Goal: Task Accomplishment & Management: Manage account settings

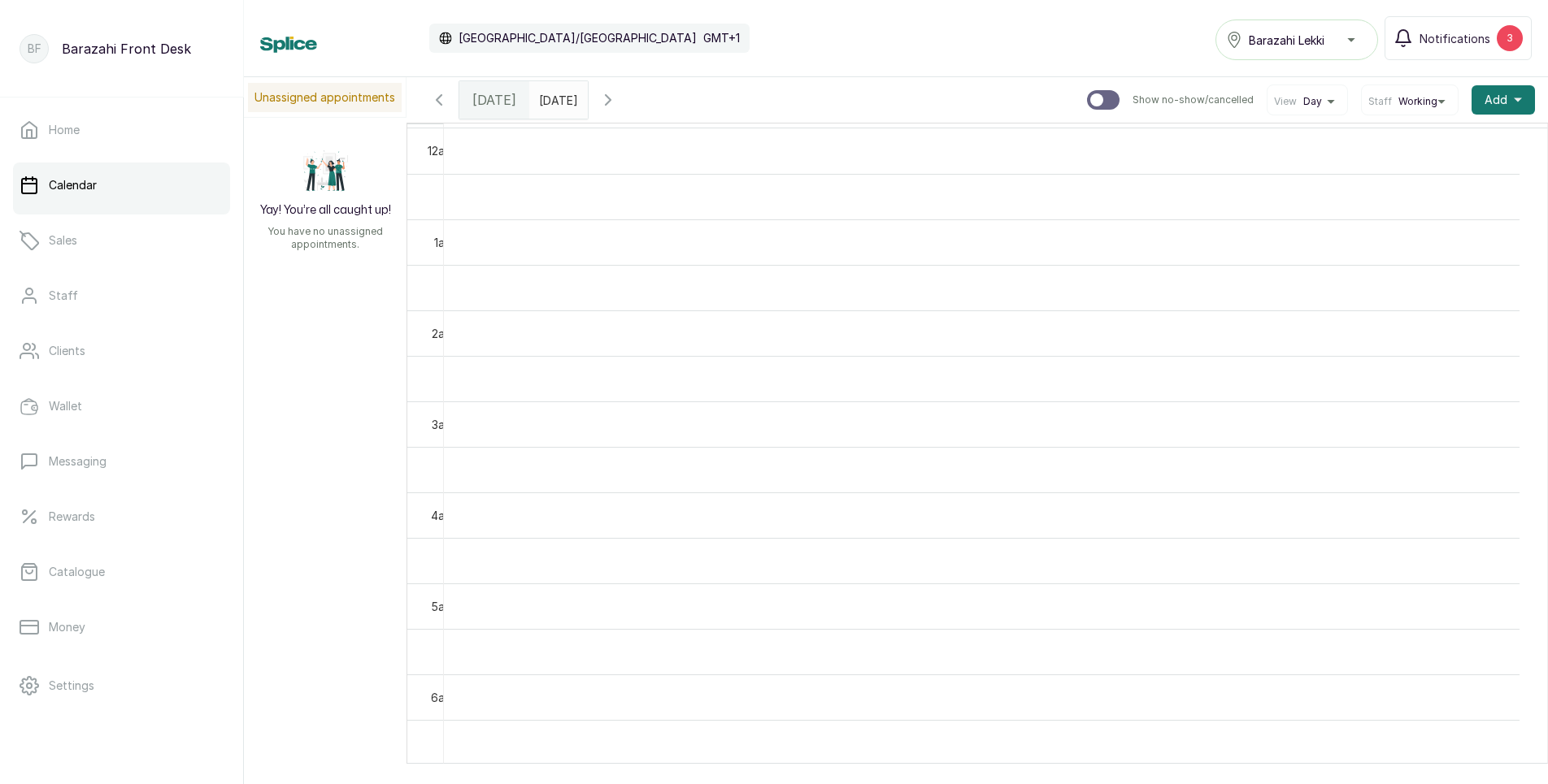
scroll to position [406, 0]
click at [138, 243] on link "Sales" at bounding box center [121, 240] width 217 height 45
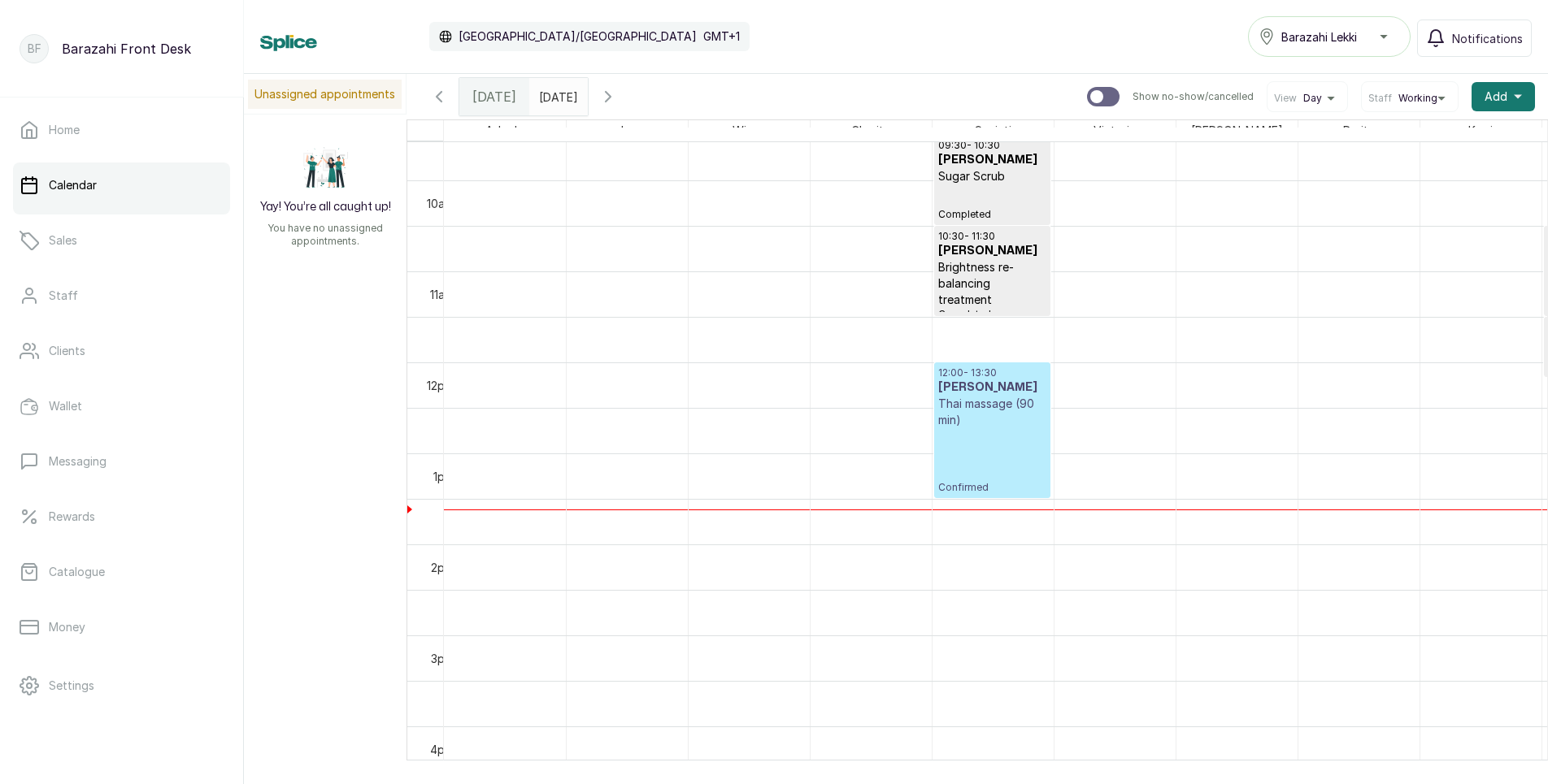
scroll to position [872, 0]
click at [990, 417] on p "Thai massage (90 min)" at bounding box center [992, 412] width 108 height 32
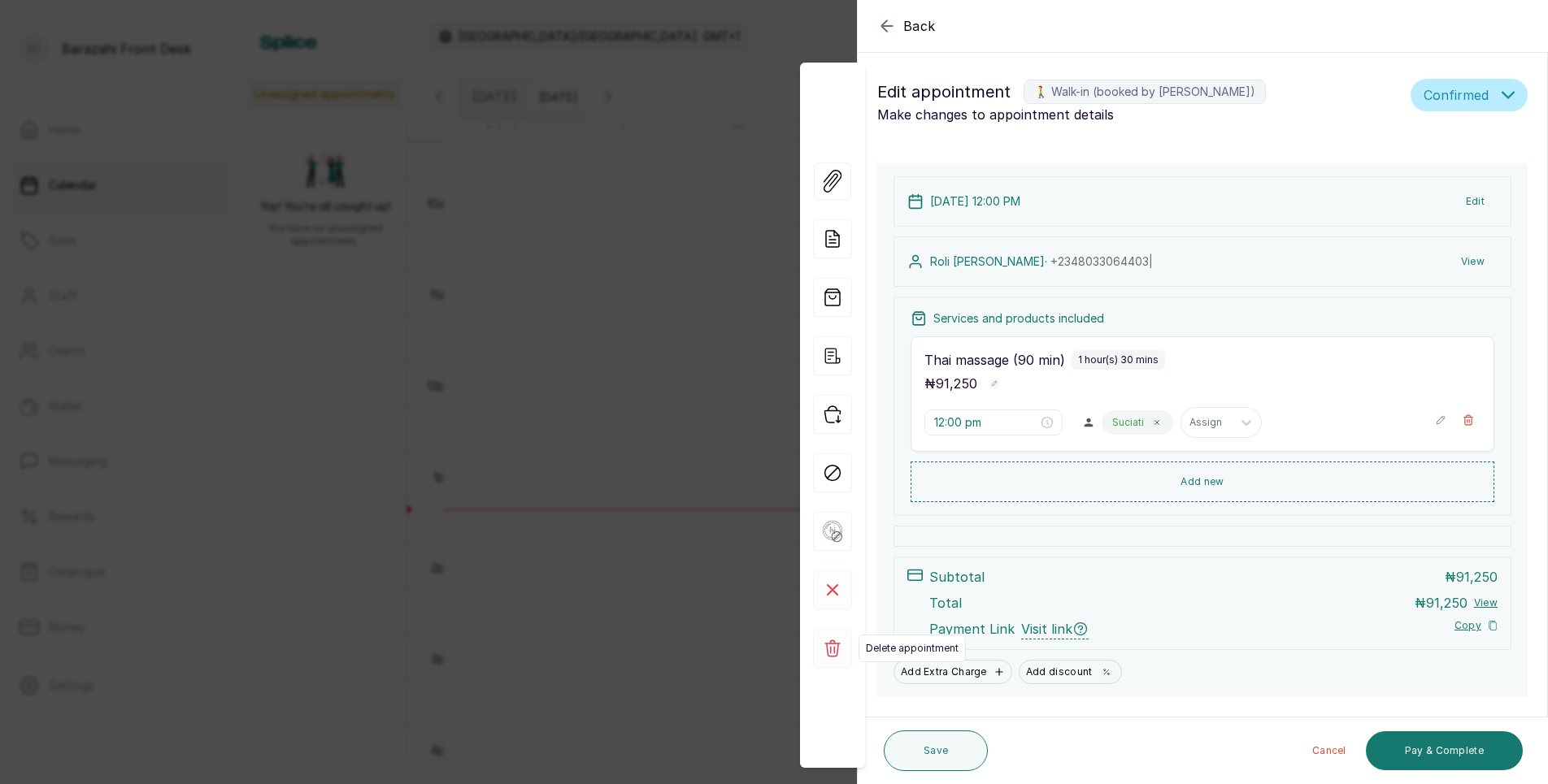
click at [835, 649] on icon at bounding box center [832, 648] width 17 height 17
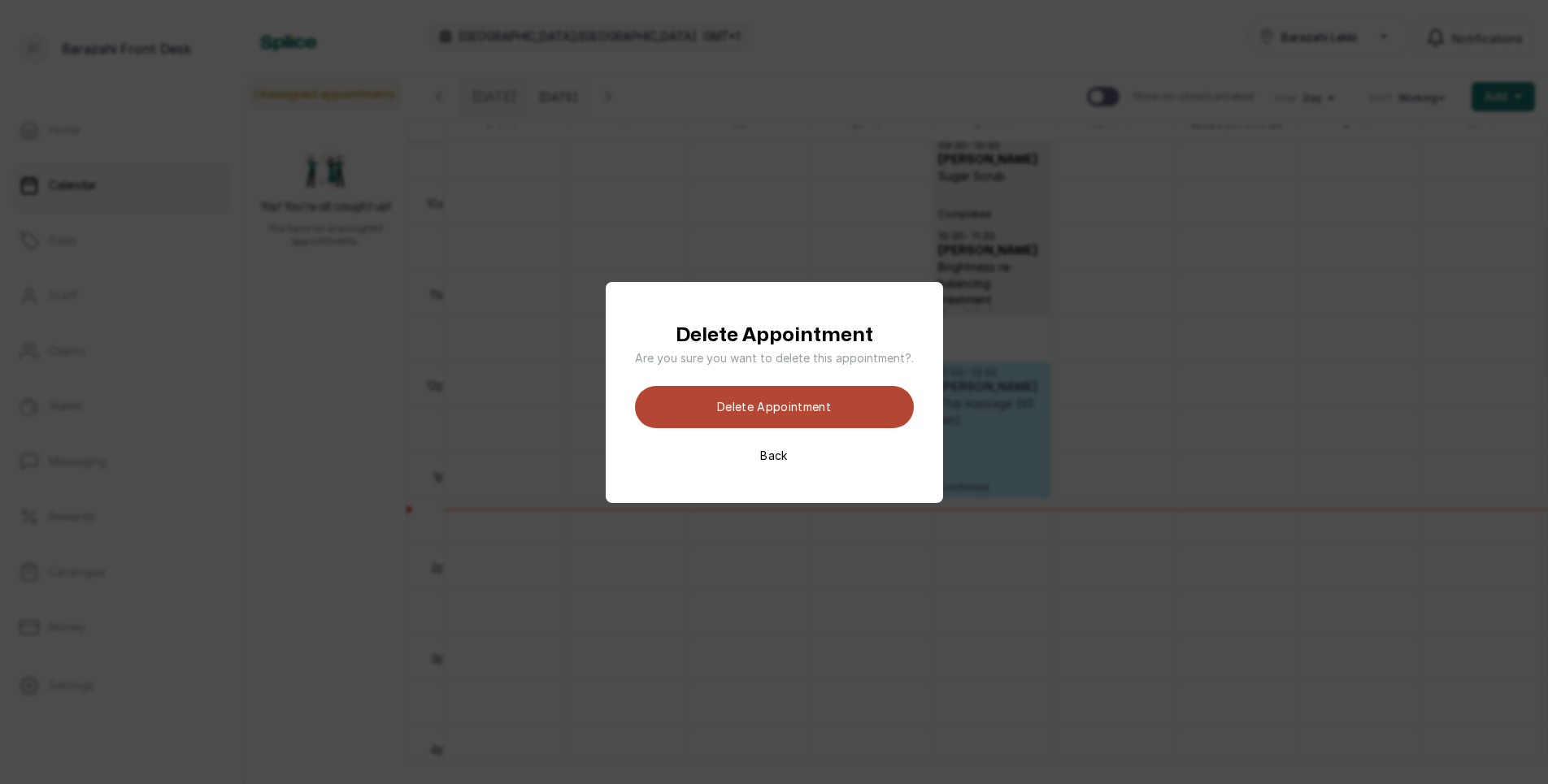
click at [861, 416] on button "Delete appointment" at bounding box center [774, 407] width 279 height 43
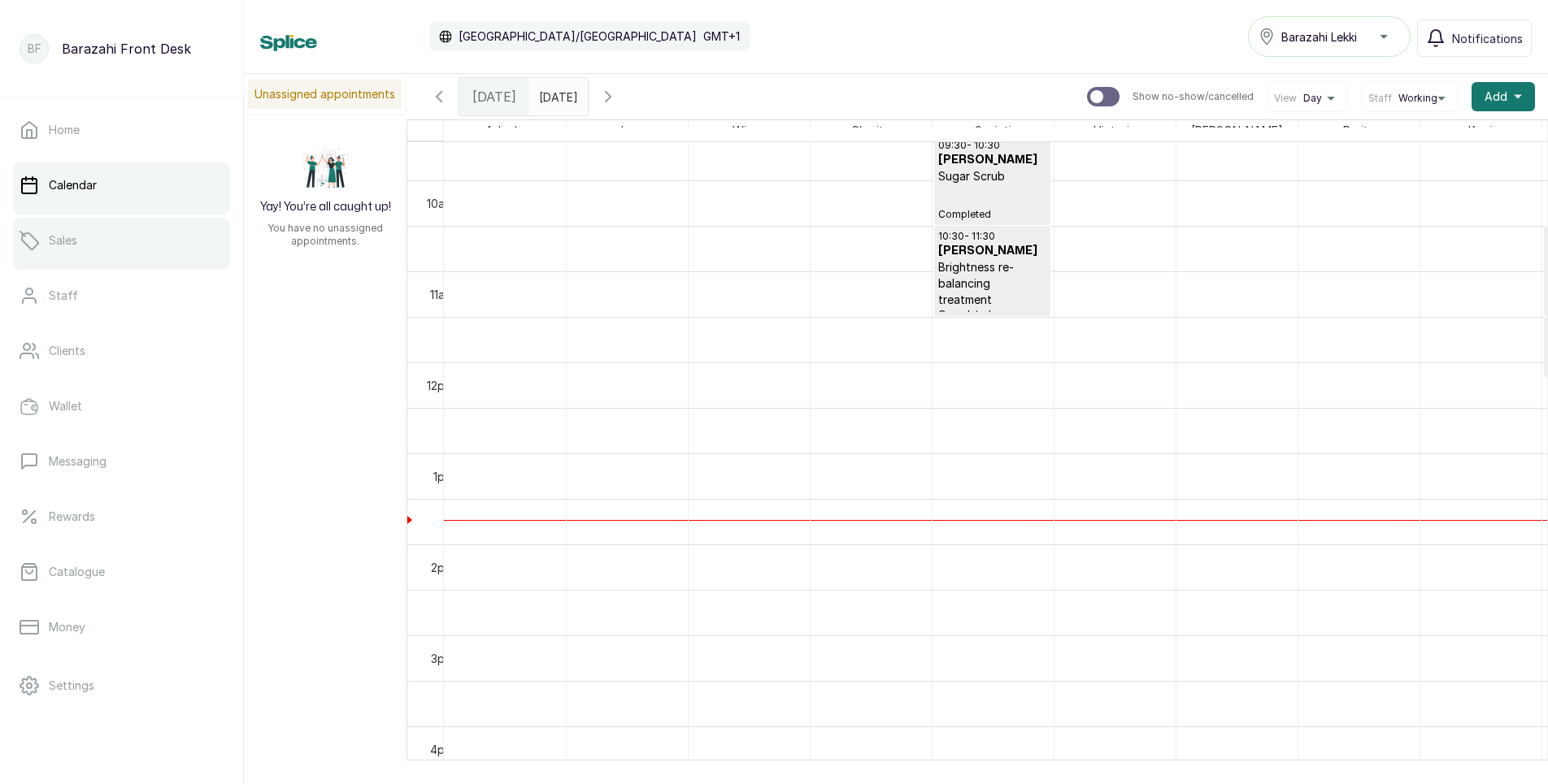
click at [129, 260] on link "Sales" at bounding box center [121, 240] width 217 height 45
